Goal: Find specific page/section: Find specific page/section

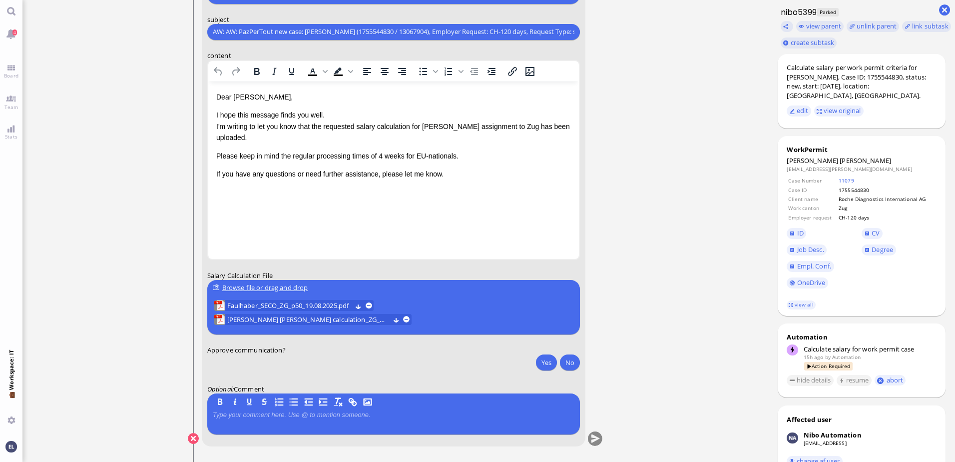
click at [680, 257] on ticket "[DATE] 21:37 by Automation Automation Calculate eligible salary for work permit…" at bounding box center [395, 231] width 747 height 462
click at [105, 408] on ticket "[DATE] 21:37 by Automation Automation Calculate eligible salary for work permit…" at bounding box center [395, 231] width 747 height 462
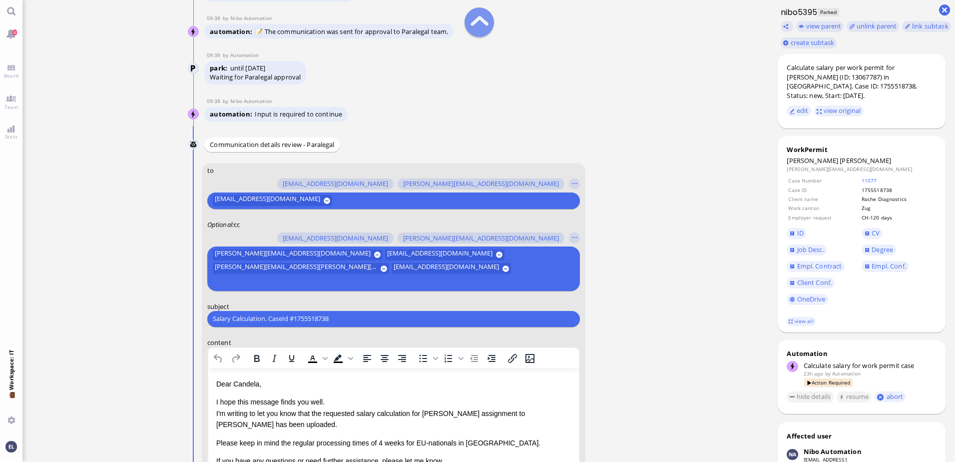
scroll to position [-300, 0]
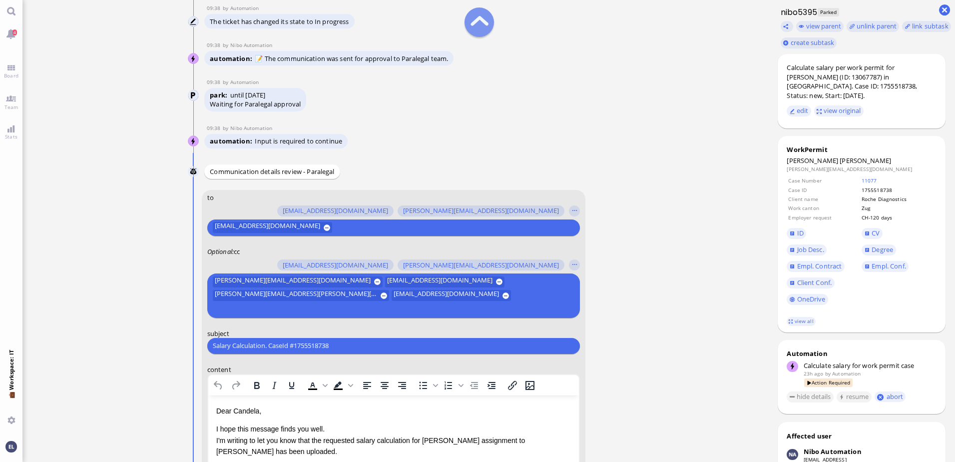
click at [479, 20] on button at bounding box center [479, 21] width 29 height 29
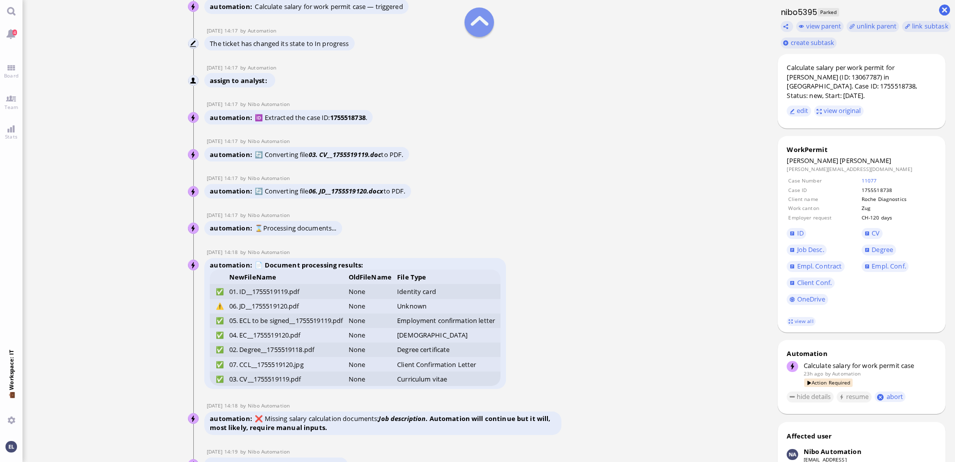
scroll to position [-3101, 0]
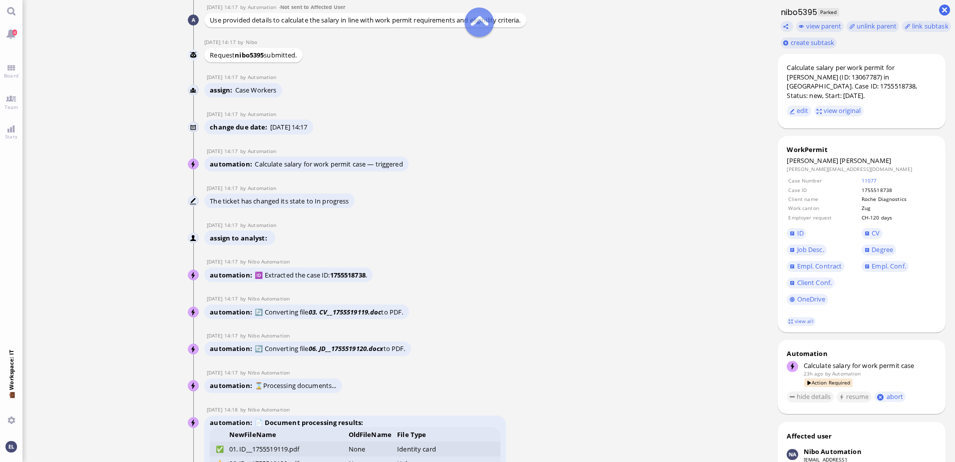
click at [479, 20] on button at bounding box center [479, 21] width 29 height 29
click at [10, 7] on link "Main menu" at bounding box center [11, 11] width 22 height 22
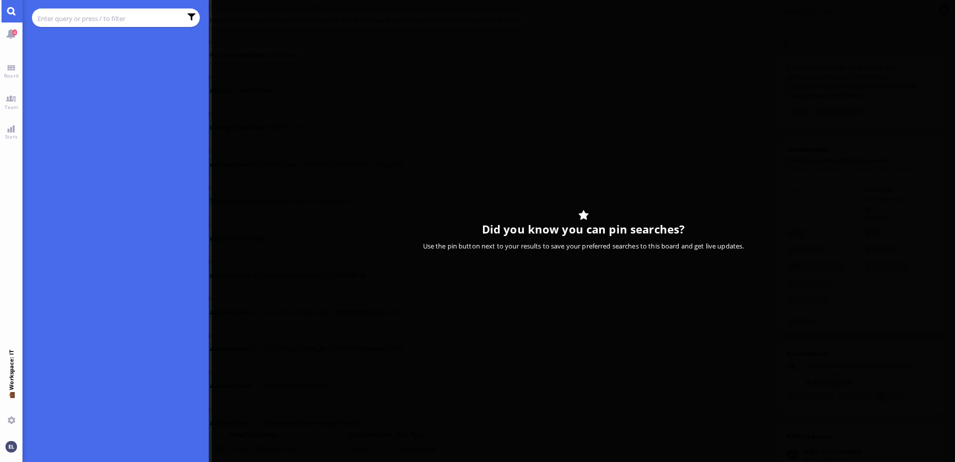
click at [79, 10] on chips at bounding box center [116, 17] width 168 height 18
click at [75, 14] on input "text" at bounding box center [109, 18] width 144 height 11
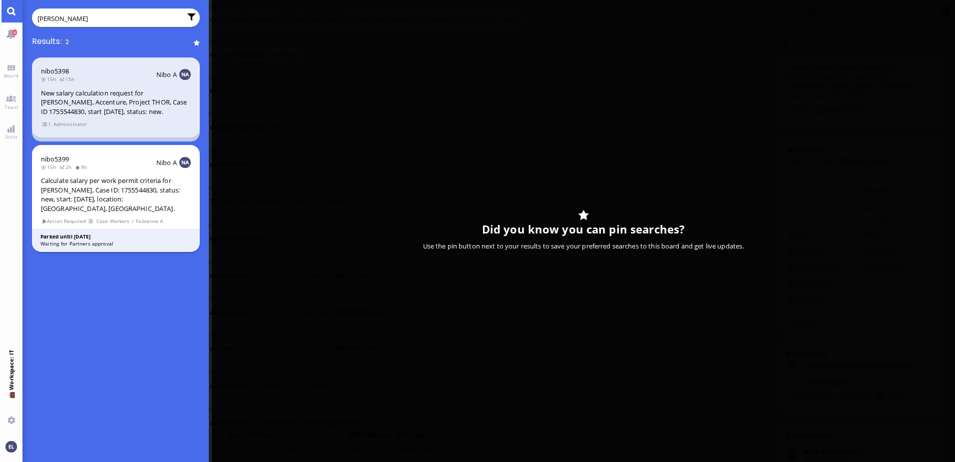
type input "faulhaber"
click at [93, 183] on div "Calculate salary per work permit criteria for [PERSON_NAME], Case ID: 175554483…" at bounding box center [116, 194] width 150 height 37
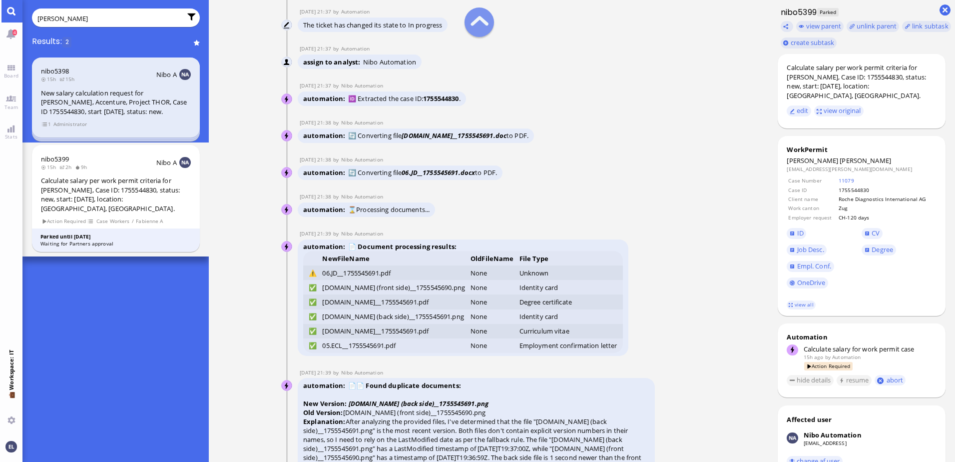
scroll to position [-3599, 0]
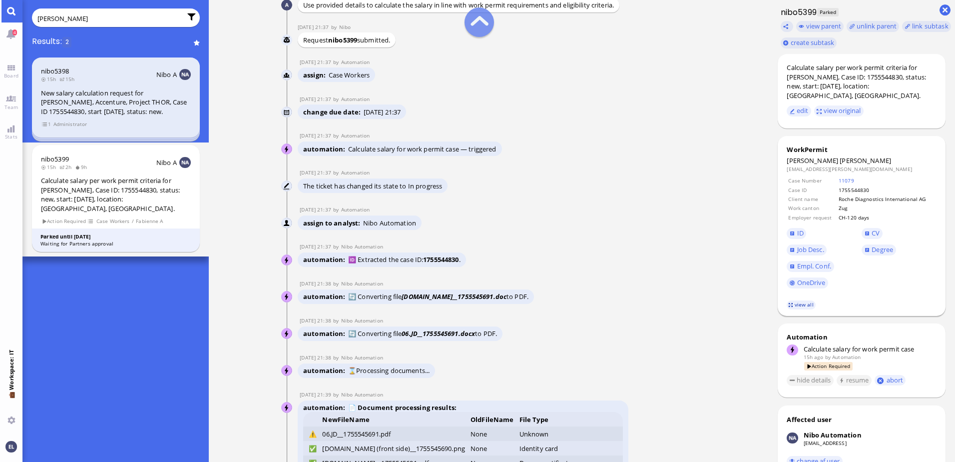
click at [802, 300] on link "view all" at bounding box center [801, 304] width 29 height 8
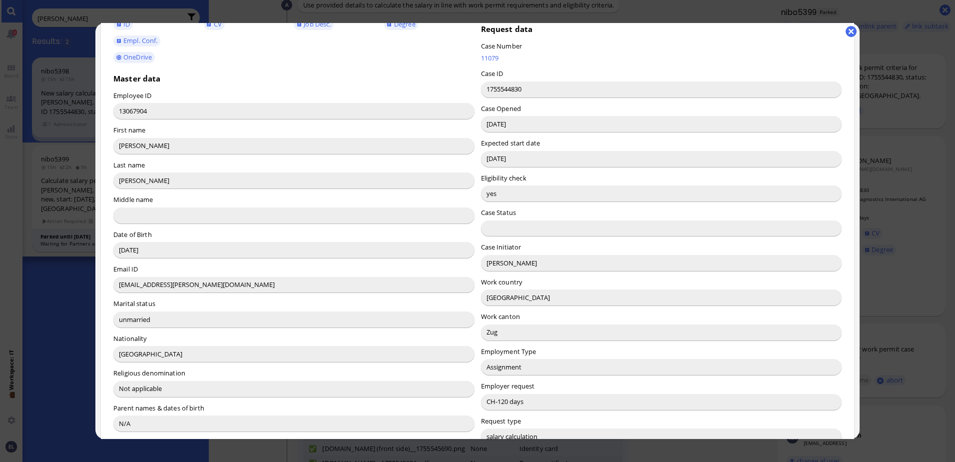
scroll to position [100, 0]
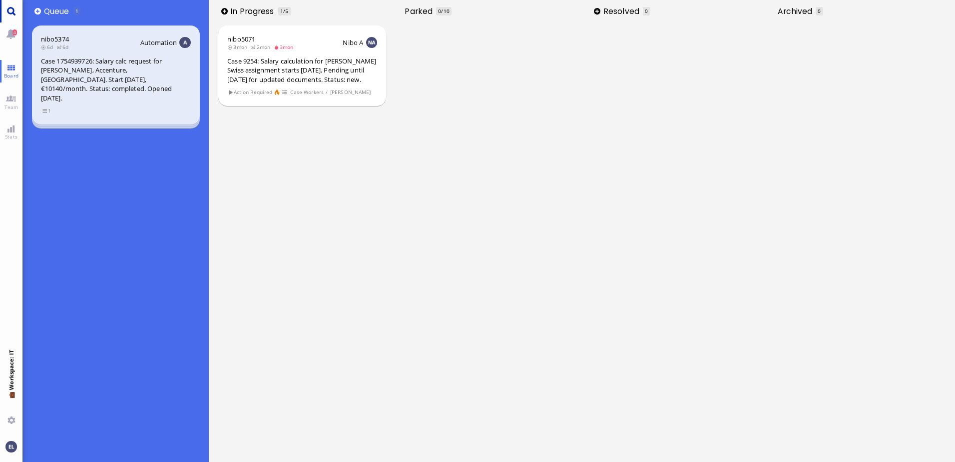
click at [12, 15] on link "Main menu" at bounding box center [11, 11] width 22 height 22
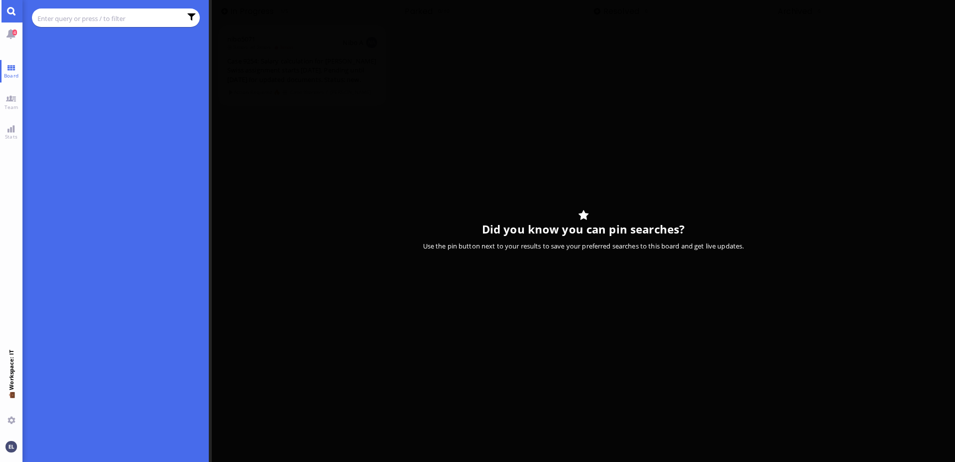
click at [70, 19] on input "text" at bounding box center [109, 18] width 144 height 11
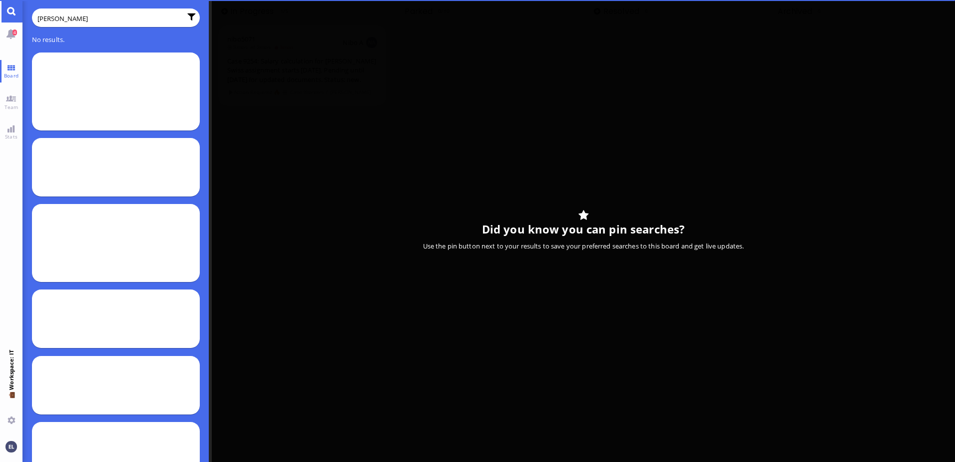
type input "faulhaber"
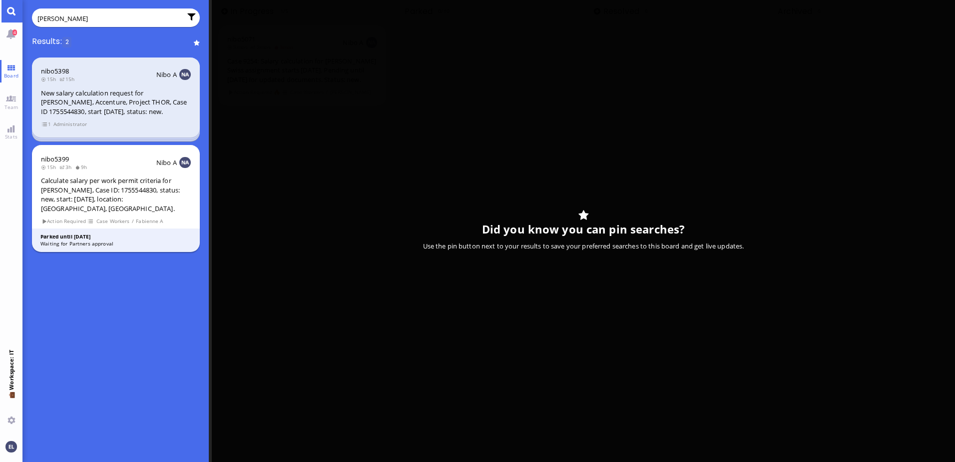
click at [95, 190] on div "Calculate salary per work permit criteria for [PERSON_NAME], Case ID: 175554483…" at bounding box center [116, 194] width 150 height 37
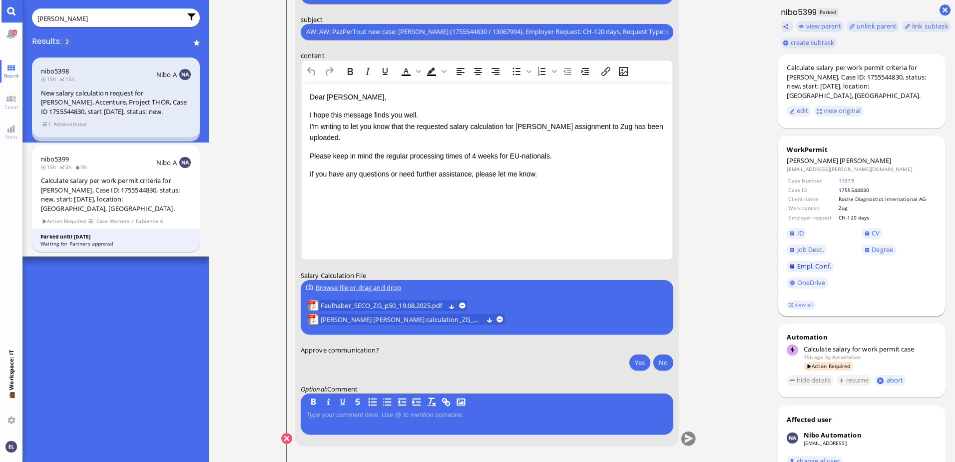
click at [819, 261] on span "Empl. Conf." at bounding box center [815, 265] width 34 height 9
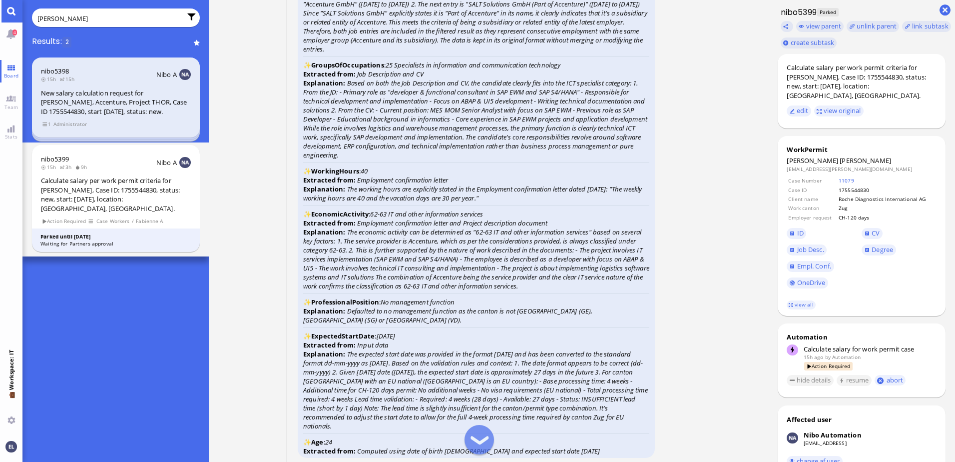
scroll to position [-2299, 0]
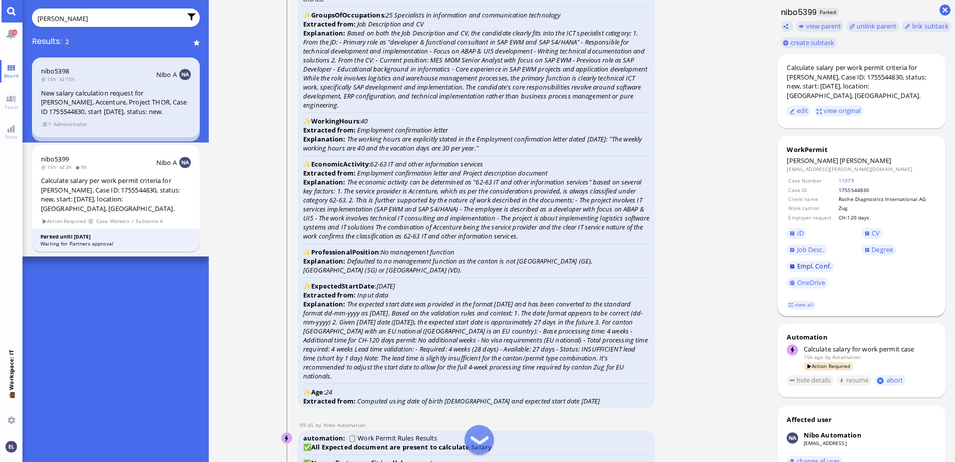
click at [819, 261] on span "Empl. Conf." at bounding box center [815, 265] width 34 height 9
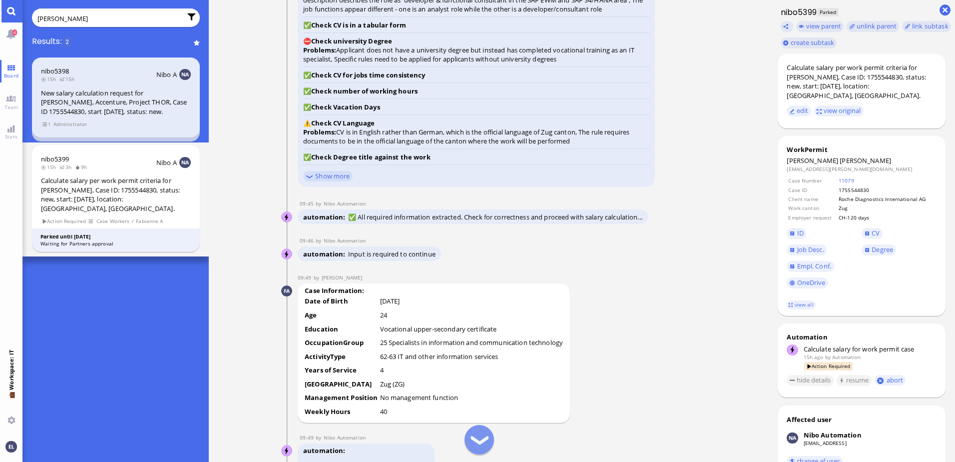
scroll to position [-1699, 0]
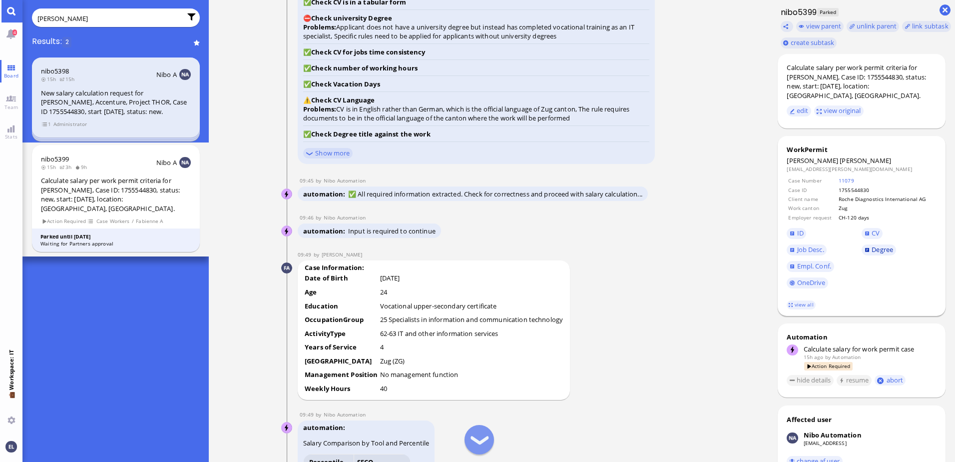
click at [881, 245] on span "Degree" at bounding box center [882, 249] width 21 height 9
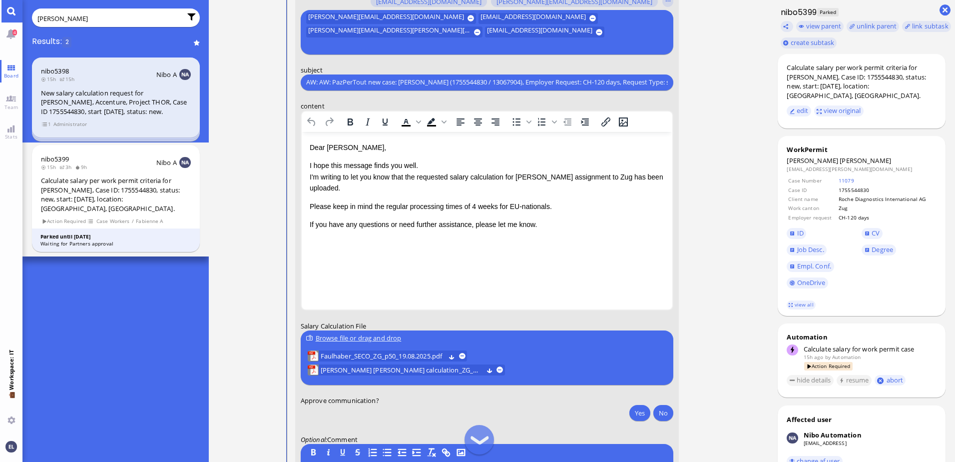
scroll to position [-49, 0]
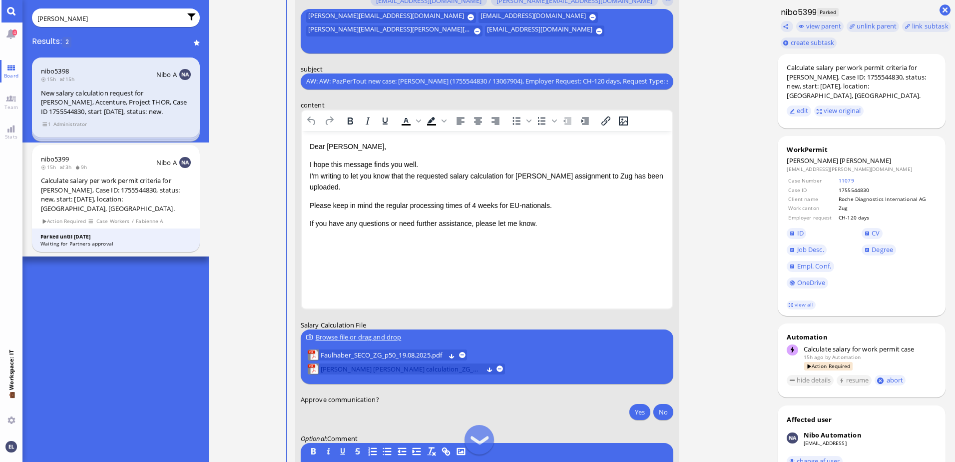
click at [430, 368] on span "[PERSON_NAME] [PERSON_NAME] calculation_ZG_08.2025.pdf" at bounding box center [401, 368] width 162 height 11
